Goal: Check status: Check status

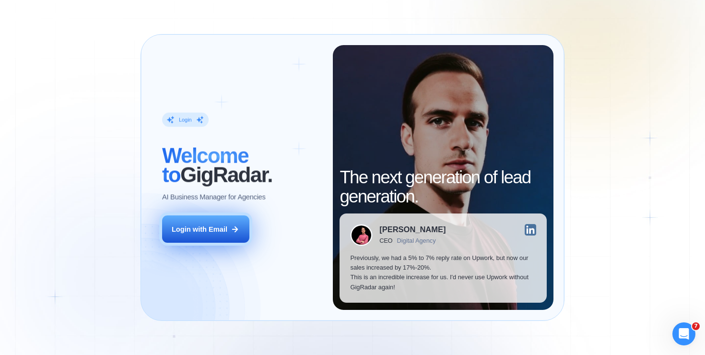
click at [223, 226] on div "Login with Email" at bounding box center [200, 229] width 56 height 10
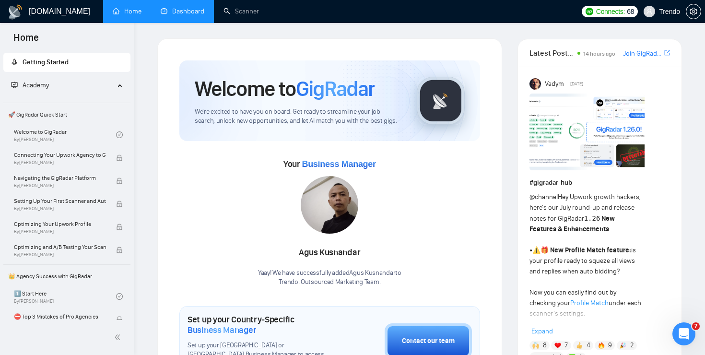
click at [186, 13] on link "Dashboard" at bounding box center [183, 11] width 44 height 8
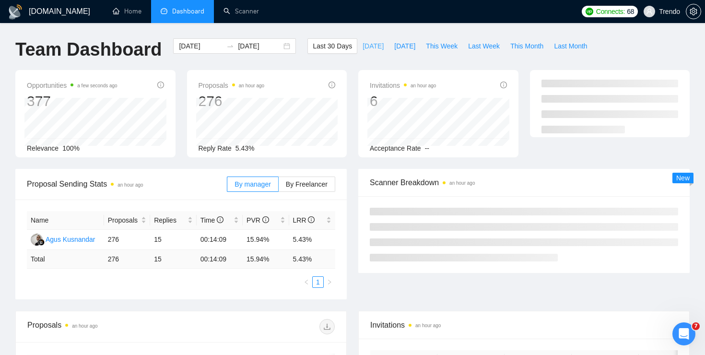
click at [373, 49] on span "[DATE]" at bounding box center [372, 46] width 21 height 11
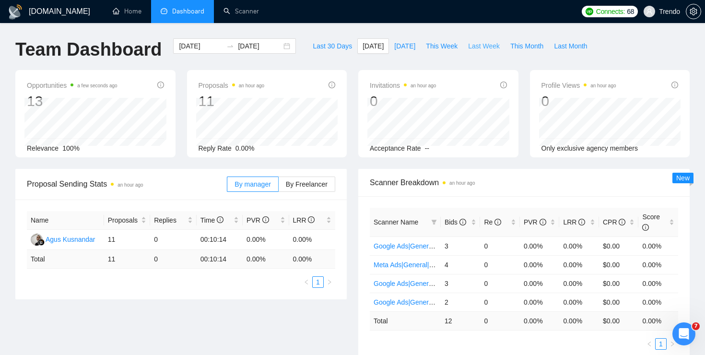
click at [491, 43] on span "Last Week" at bounding box center [484, 46] width 32 height 11
type input "2025-09-15"
type input "2025-09-21"
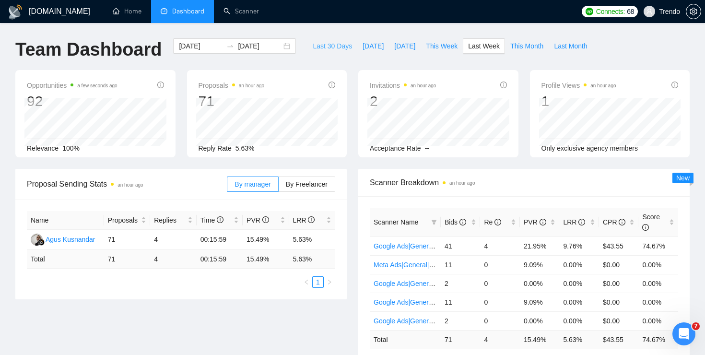
click at [319, 45] on span "Last 30 Days" at bounding box center [332, 46] width 39 height 11
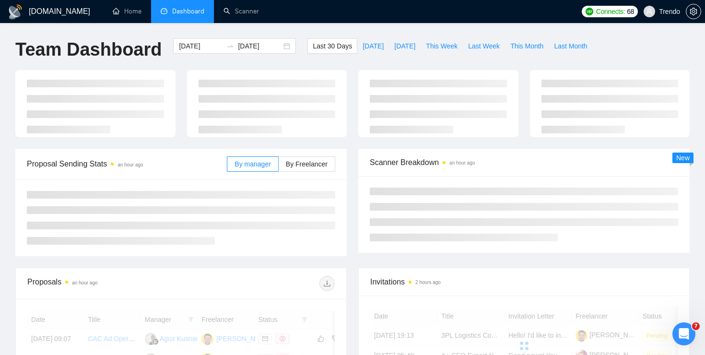
type input "2025-08-26"
type input "2025-09-25"
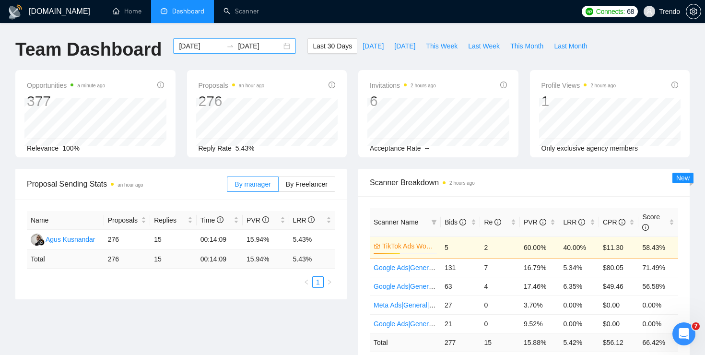
click at [280, 46] on div "2025-08-26 2025-09-25" at bounding box center [234, 45] width 123 height 15
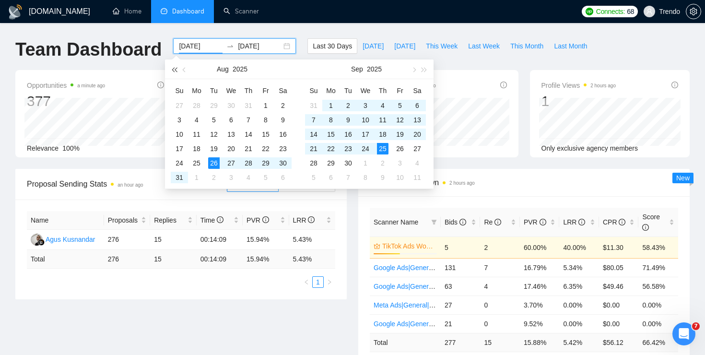
click at [176, 70] on span "button" at bounding box center [174, 69] width 5 height 5
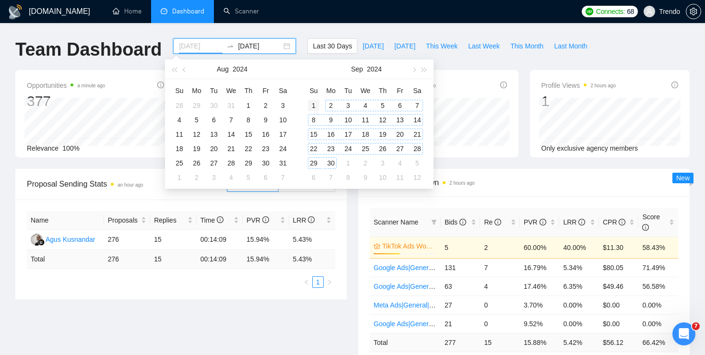
type input "2024-09-01"
click at [316, 104] on div "1" at bounding box center [314, 106] width 12 height 12
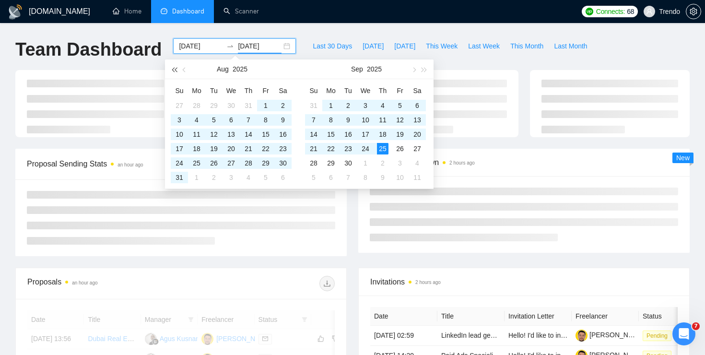
click at [174, 70] on span "button" at bounding box center [174, 69] width 5 height 5
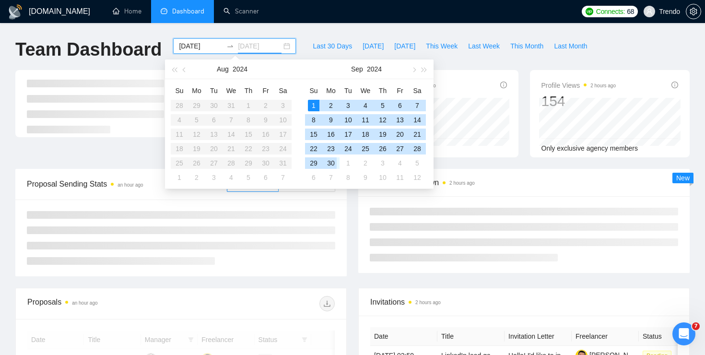
type input "2024-09-30"
click at [330, 162] on div "30" at bounding box center [331, 163] width 12 height 12
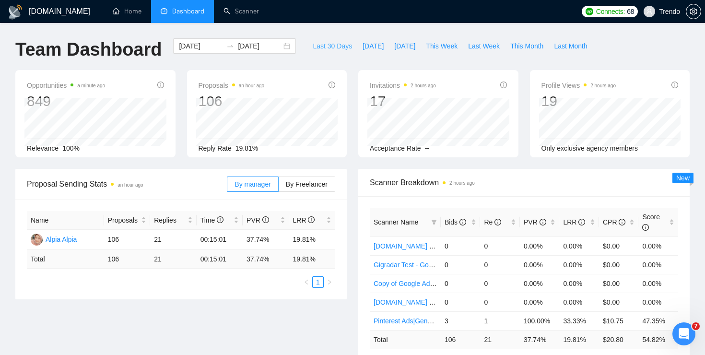
click at [340, 50] on span "Last 30 Days" at bounding box center [332, 46] width 39 height 11
type input "2025-08-26"
type input "2025-09-25"
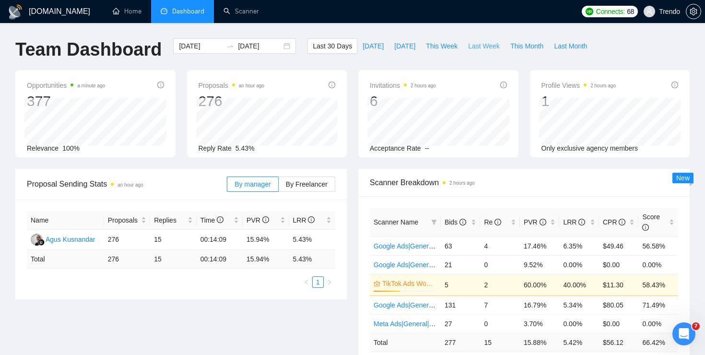
click at [496, 47] on span "Last Week" at bounding box center [484, 46] width 32 height 11
type input "2025-09-15"
type input "2025-09-21"
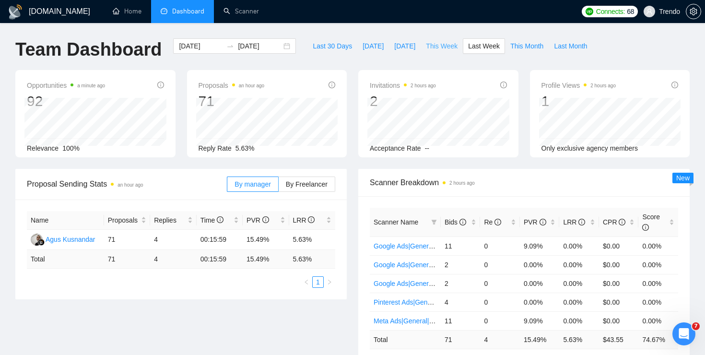
click at [433, 50] on span "This Week" at bounding box center [442, 46] width 32 height 11
type input "2025-09-22"
type input "2025-09-28"
